Goal: Download file/media

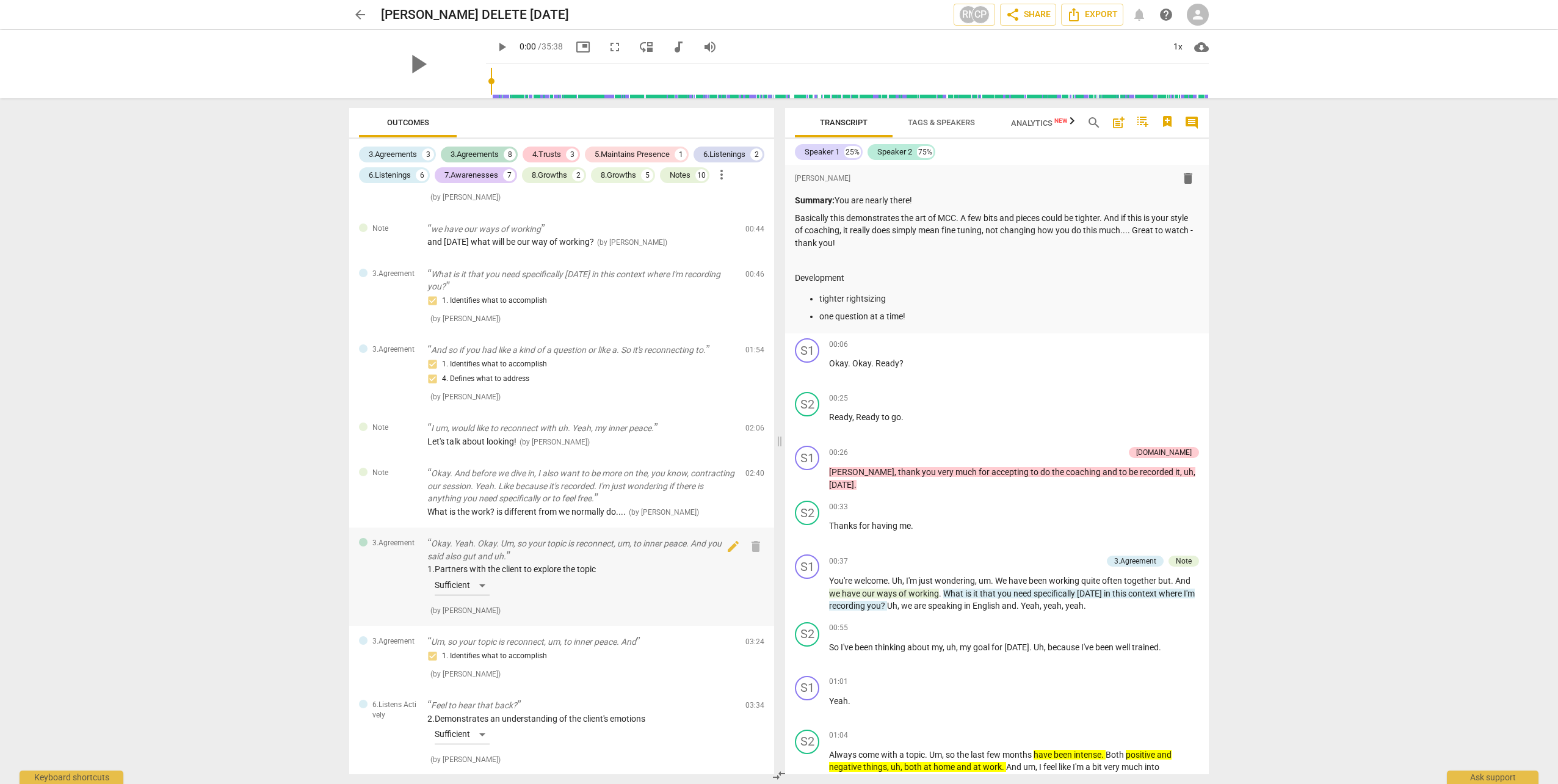
scroll to position [122, 0]
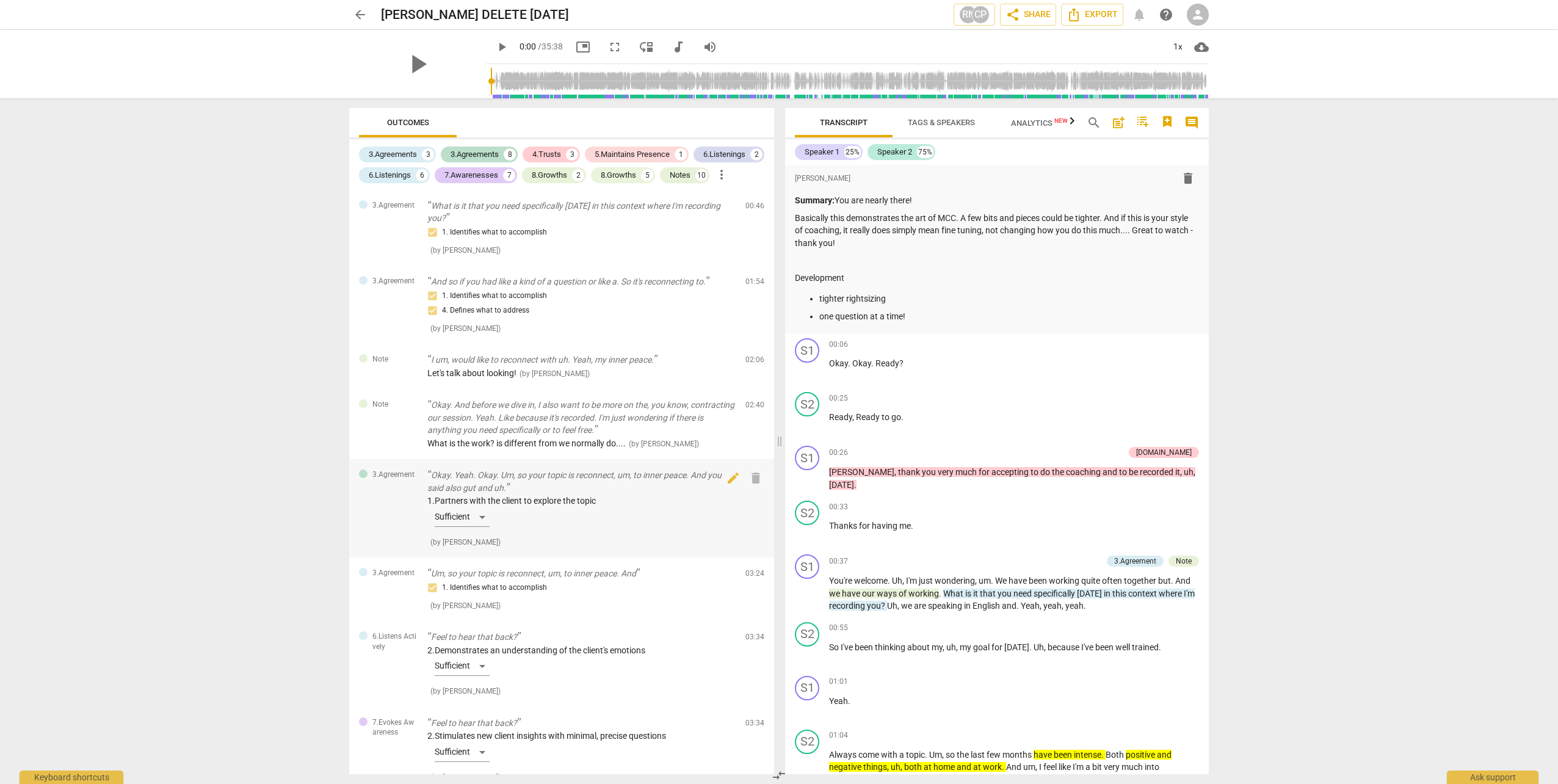
click at [410, 310] on div "1. Partners with the client to explore the topic Sufficient" at bounding box center [582, 513] width 309 height 37
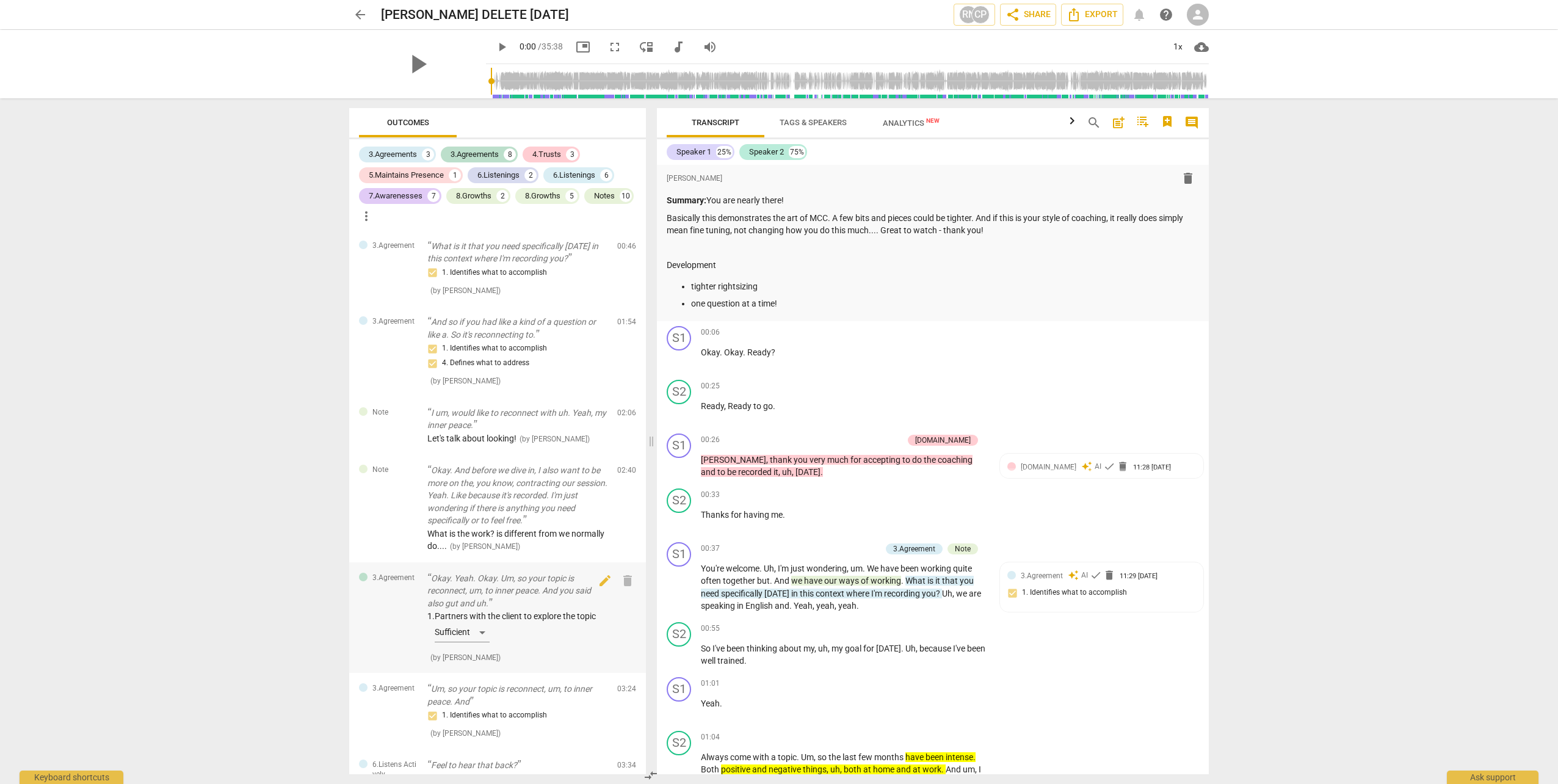
scroll to position [1288, 0]
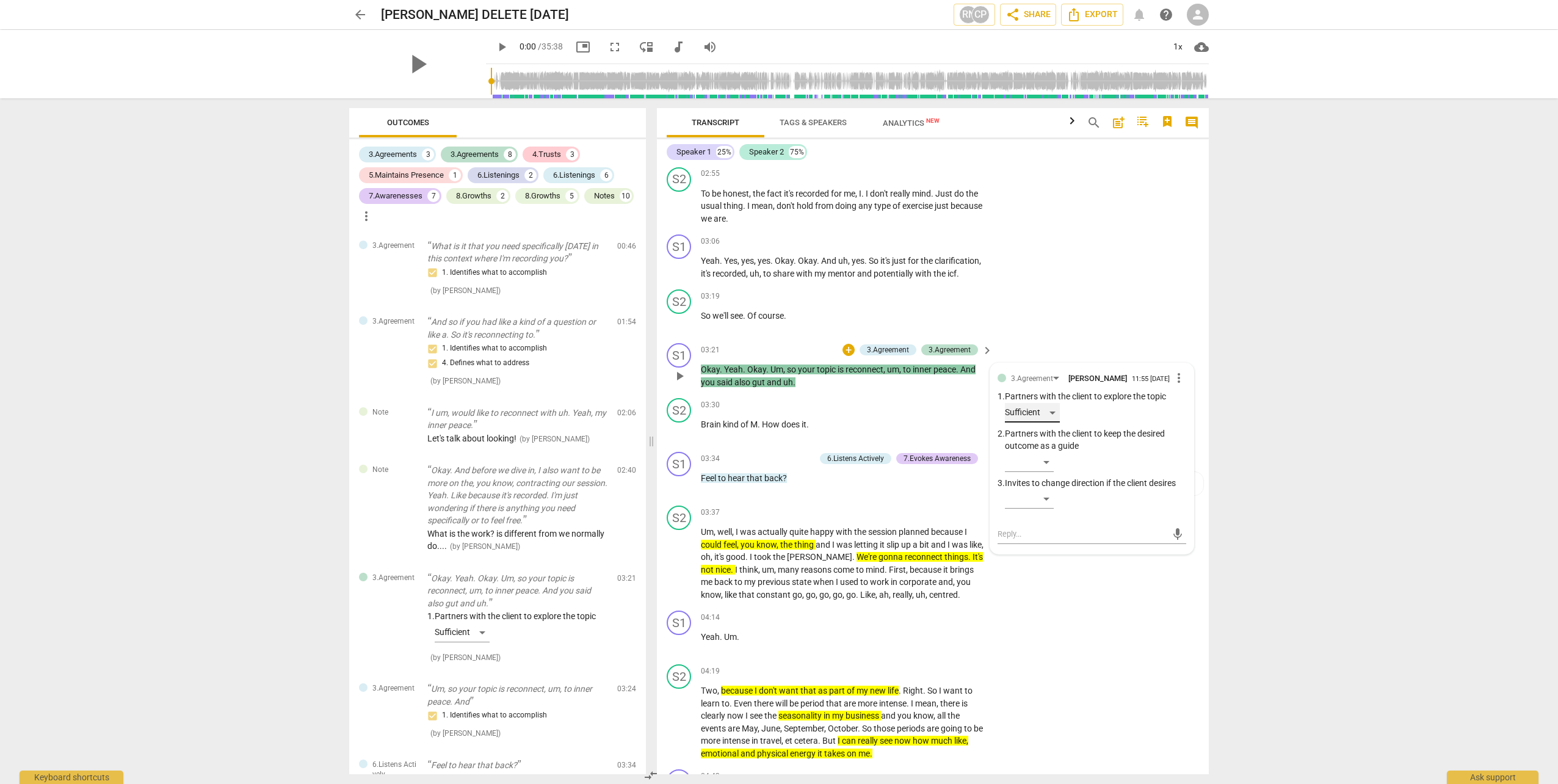
click at [410, 310] on div "Sufficient" at bounding box center [1032, 413] width 55 height 19
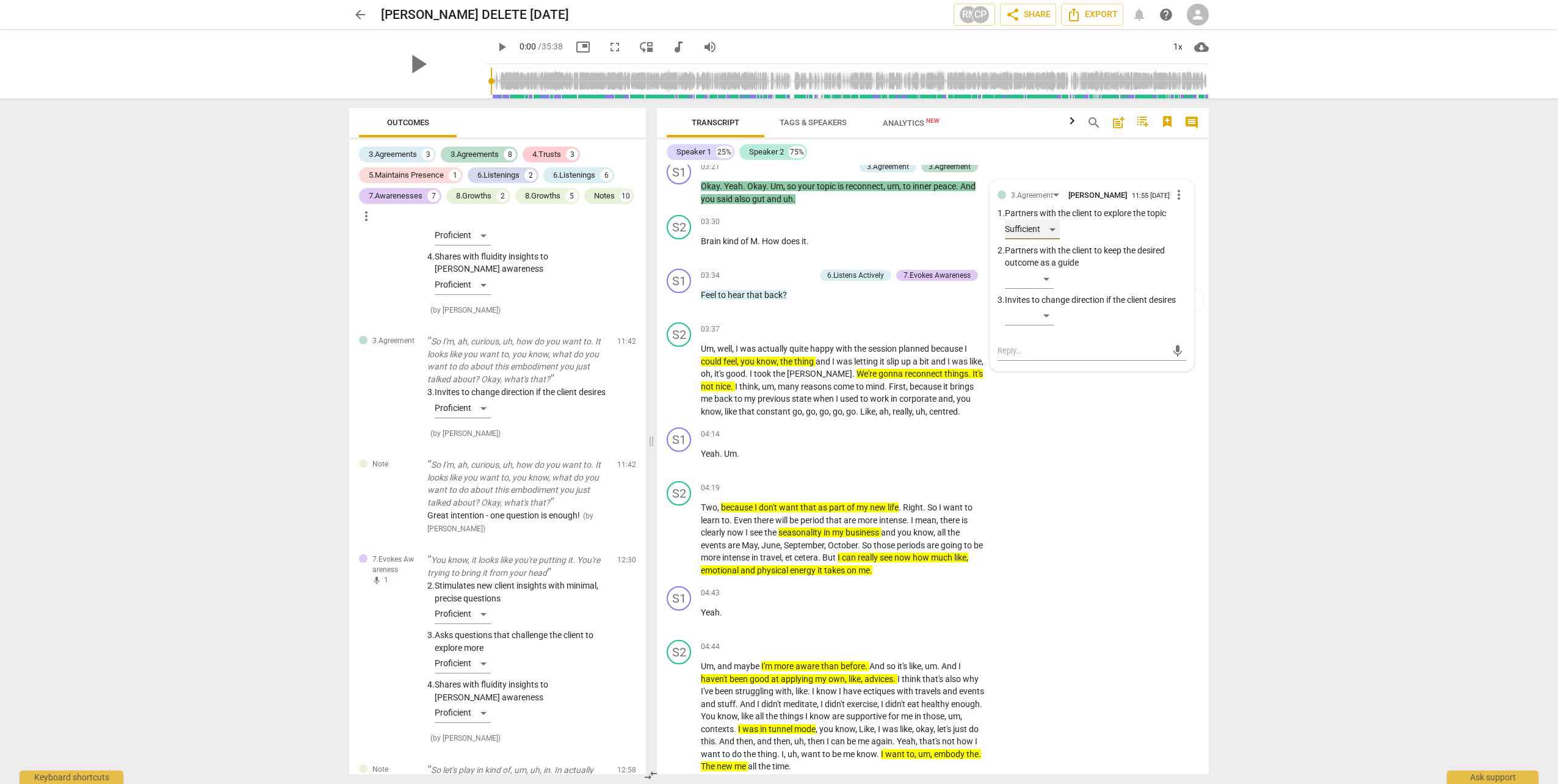
scroll to position [1979, 0]
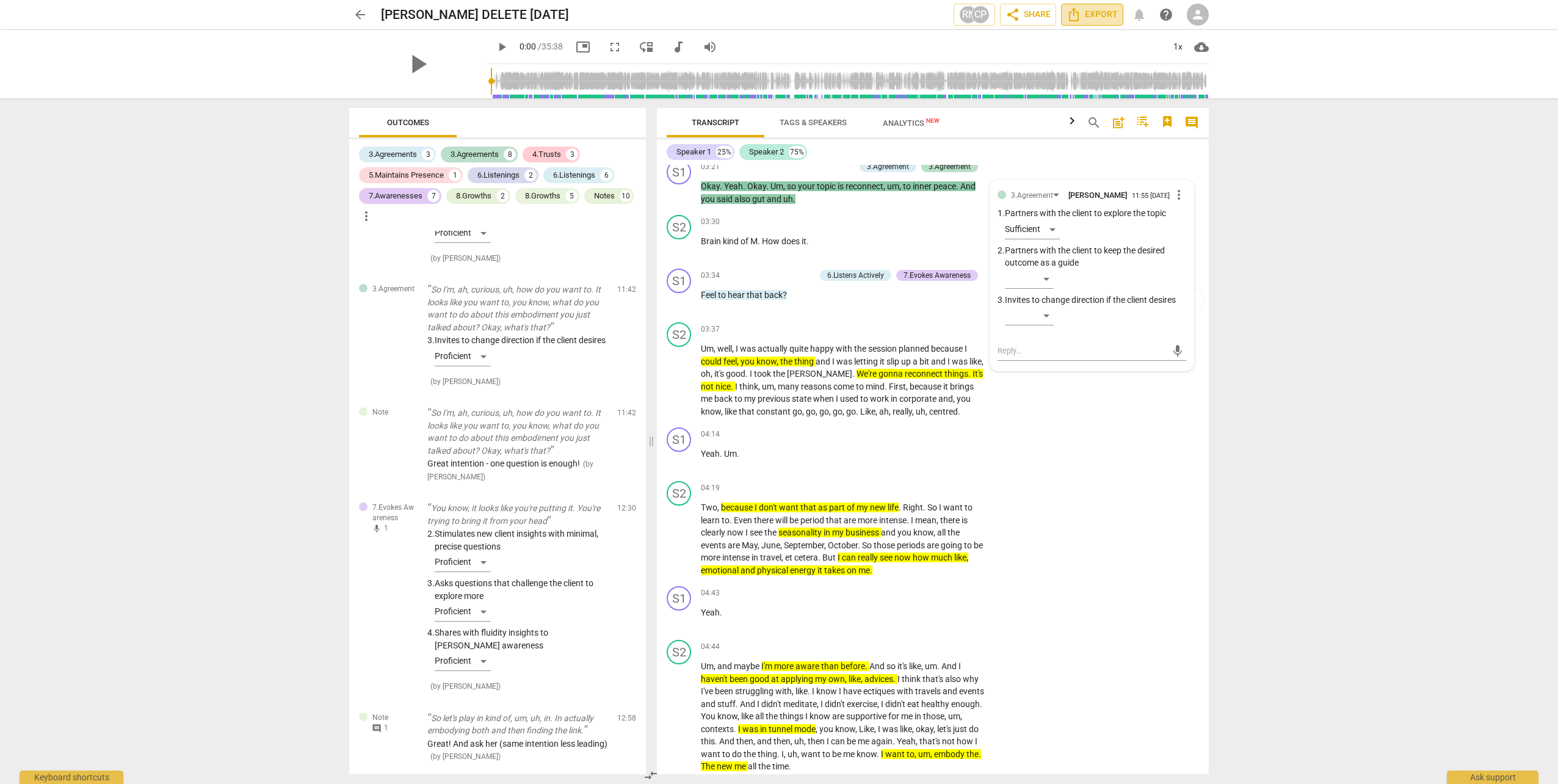
click at [410, 17] on span "Export" at bounding box center [1092, 14] width 51 height 14
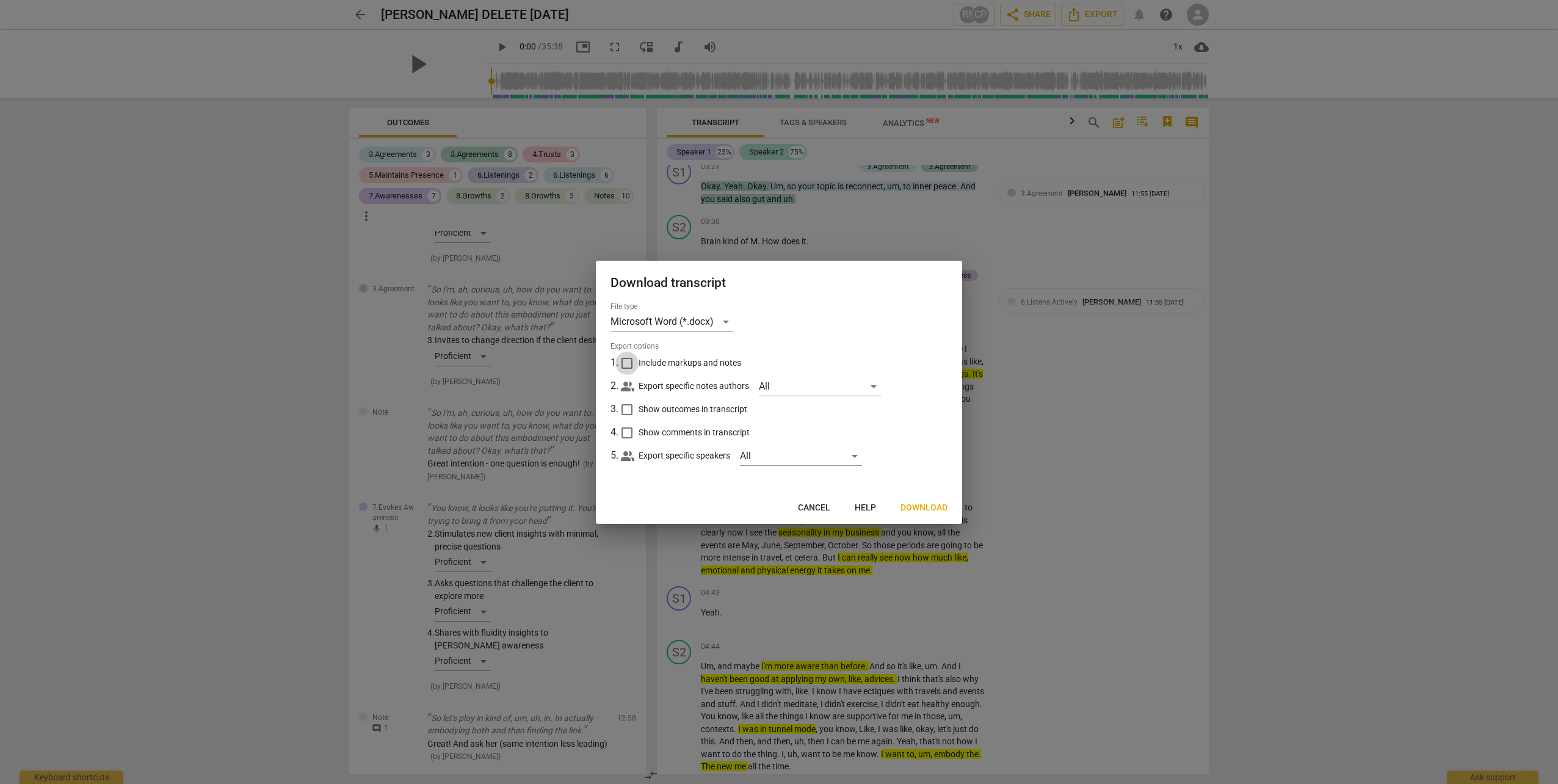
click at [410, 310] on input "Include markups and notes" at bounding box center [627, 363] width 23 height 23
checkbox input "true"
click at [410, 310] on input "Show outcomes in transcript" at bounding box center [627, 410] width 23 height 23
checkbox input "true"
click at [410, 310] on input "Show comments in transcript" at bounding box center [627, 433] width 23 height 23
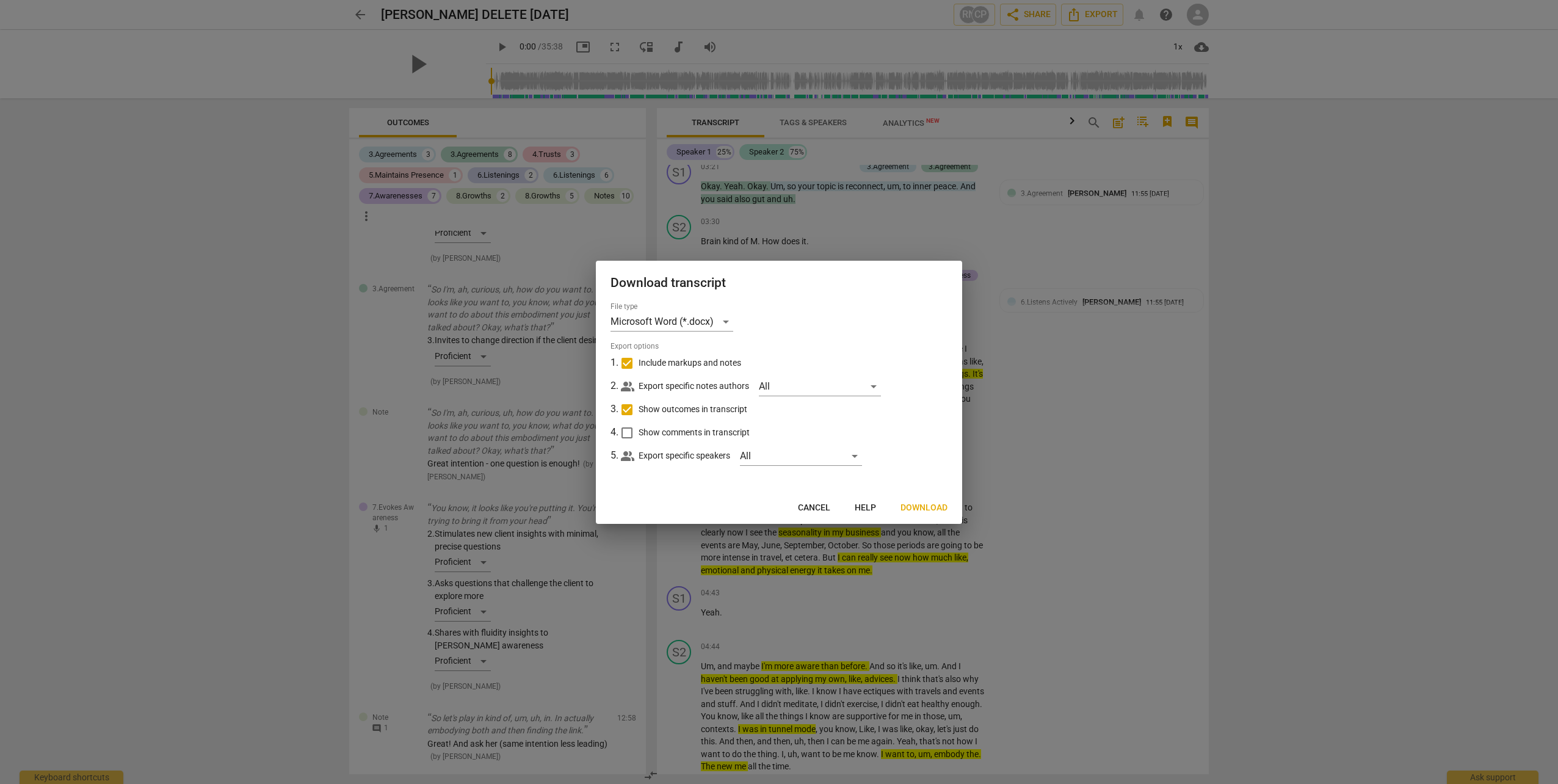
checkbox input "true"
click at [410, 310] on span "Download" at bounding box center [924, 507] width 47 height 13
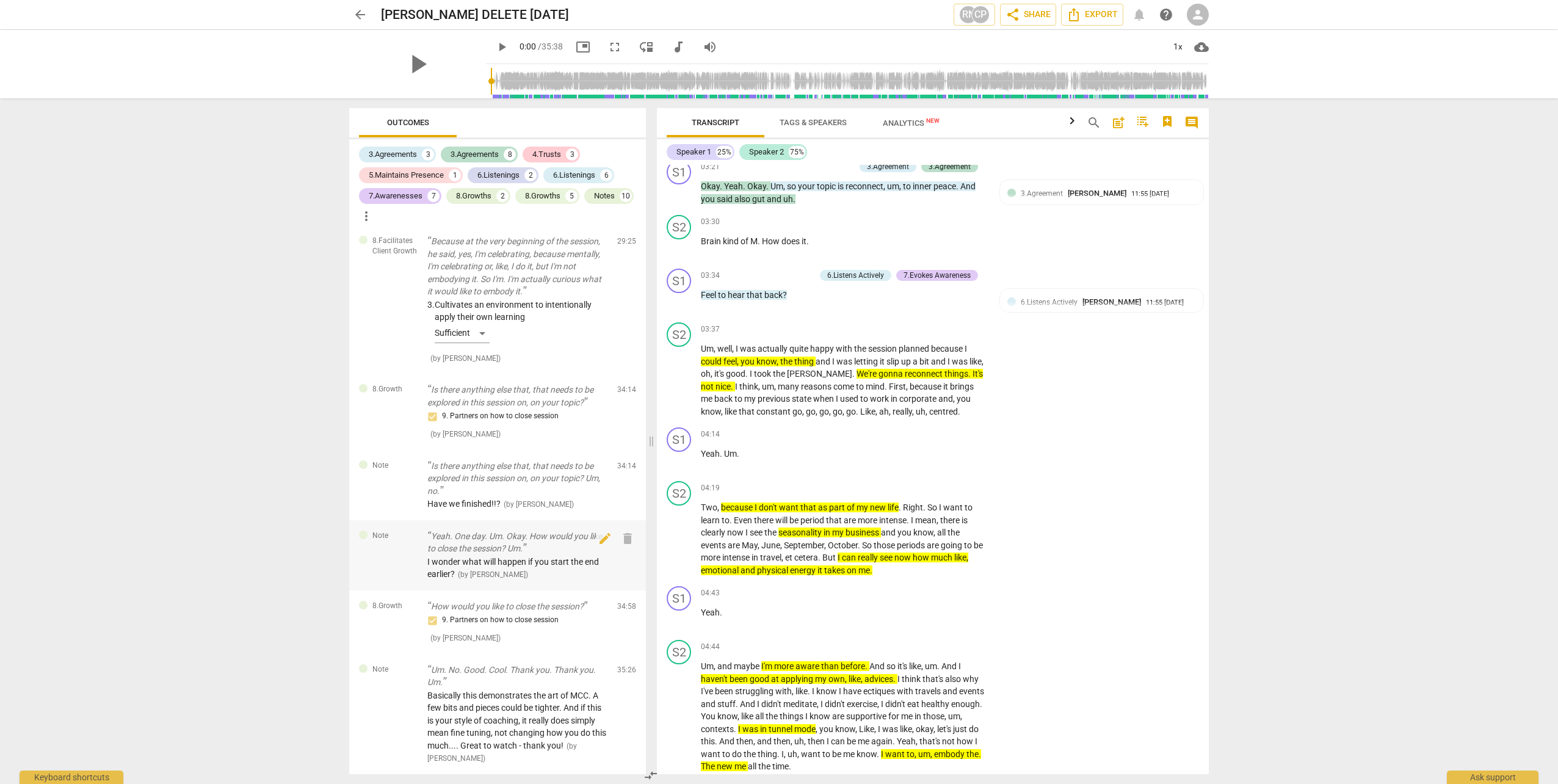
scroll to position [4469, 0]
